Goal: Use online tool/utility

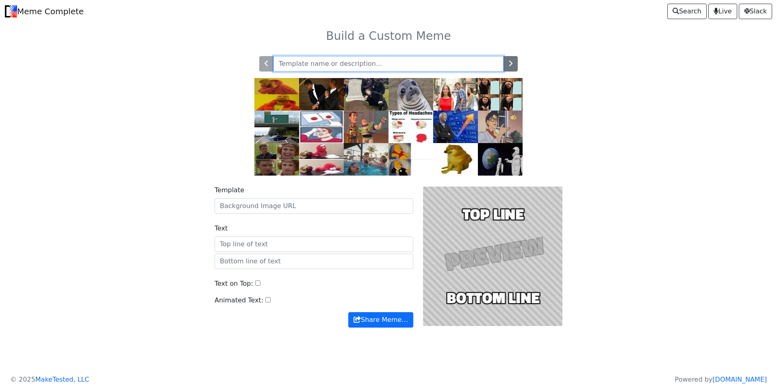
click at [338, 66] on input "text" at bounding box center [389, 63] width 230 height 15
click at [449, 135] on img at bounding box center [455, 127] width 45 height 33
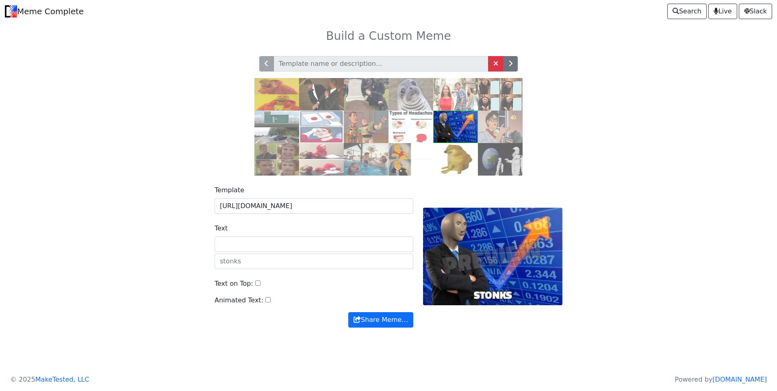
click at [458, 292] on div at bounding box center [492, 256] width 149 height 142
click at [354, 65] on input "text" at bounding box center [381, 63] width 215 height 15
type input "gundham"
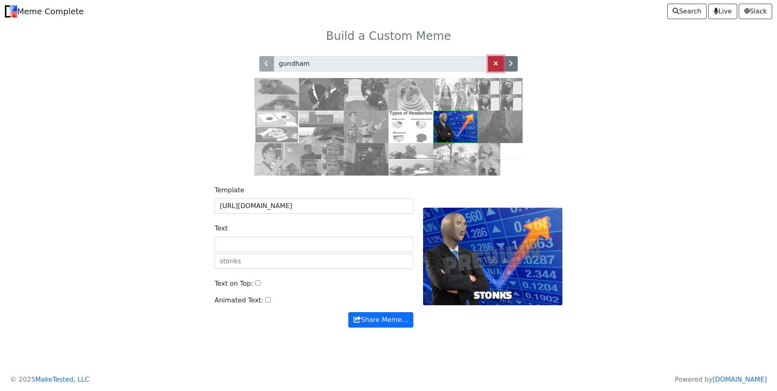
click at [495, 61] on span at bounding box center [496, 63] width 5 height 7
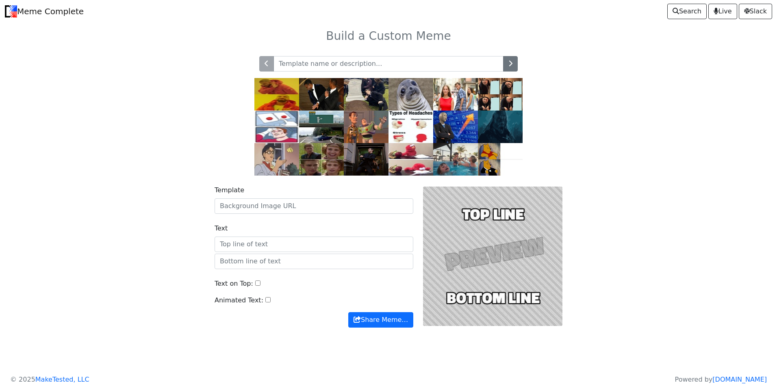
click at [551, 78] on div at bounding box center [388, 110] width 537 height 129
